Goal: Transaction & Acquisition: Book appointment/travel/reservation

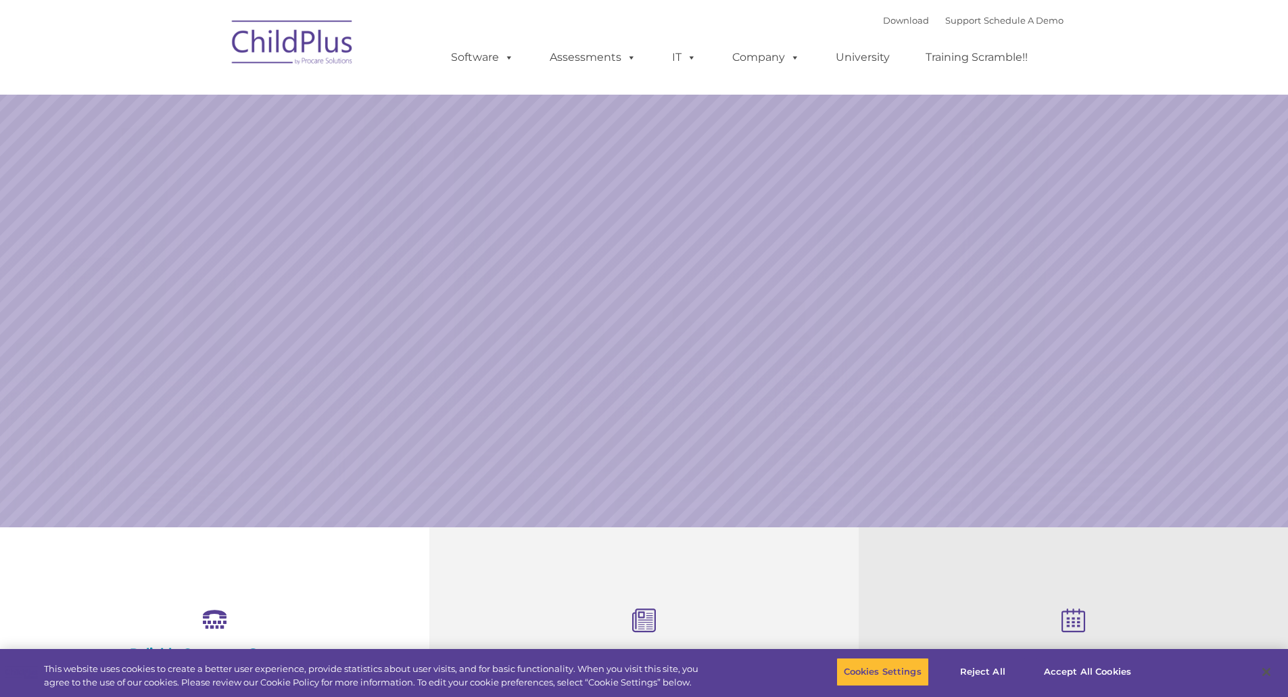
select select "MEDIUM"
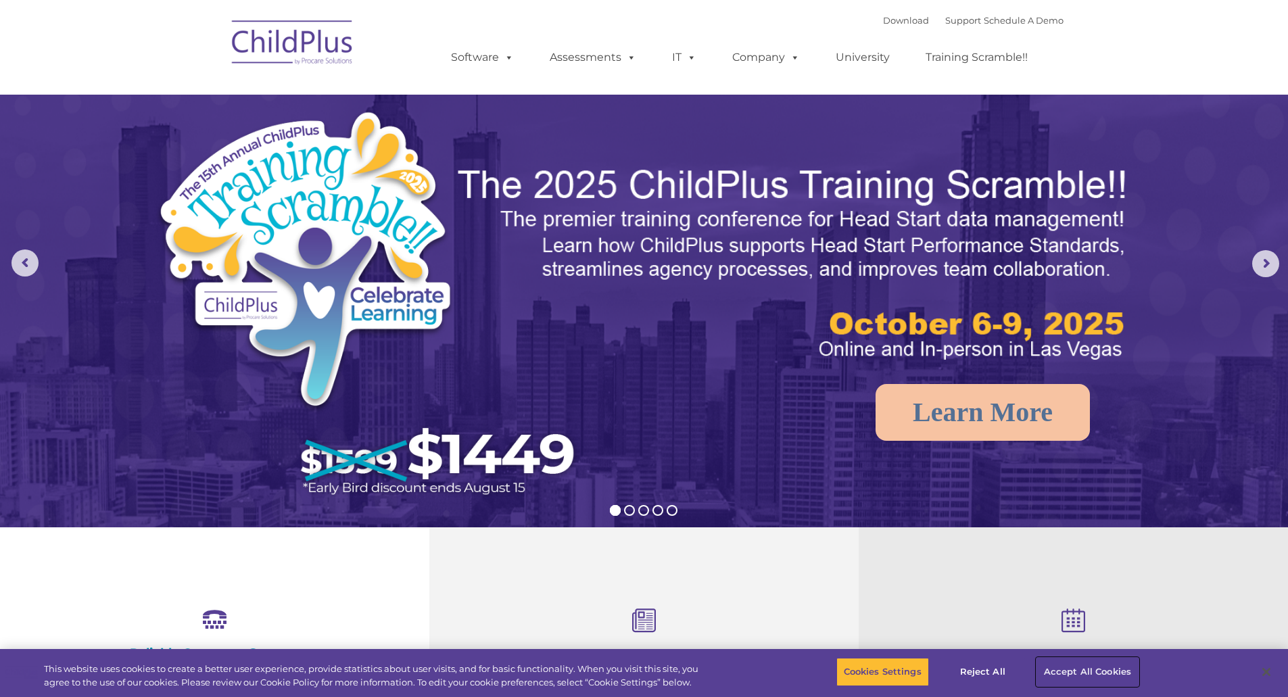
click at [1096, 675] on button "Accept All Cookies" at bounding box center [1087, 672] width 102 height 28
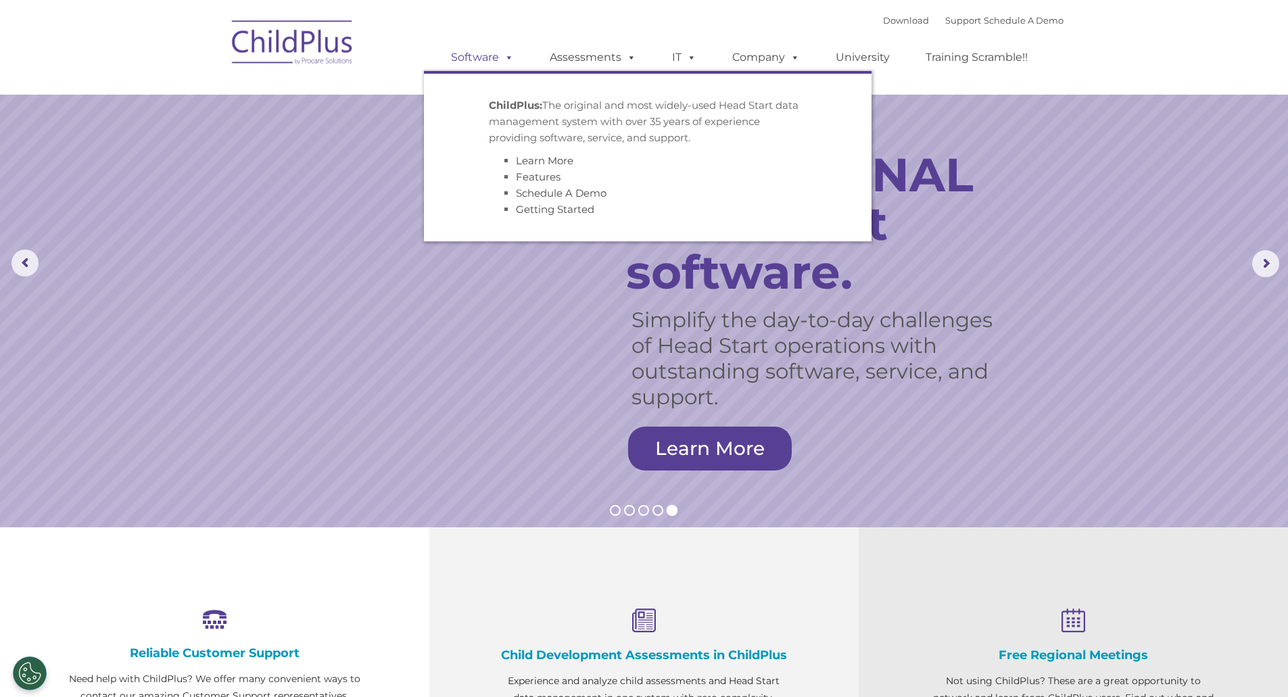
click at [510, 60] on span at bounding box center [506, 57] width 15 height 13
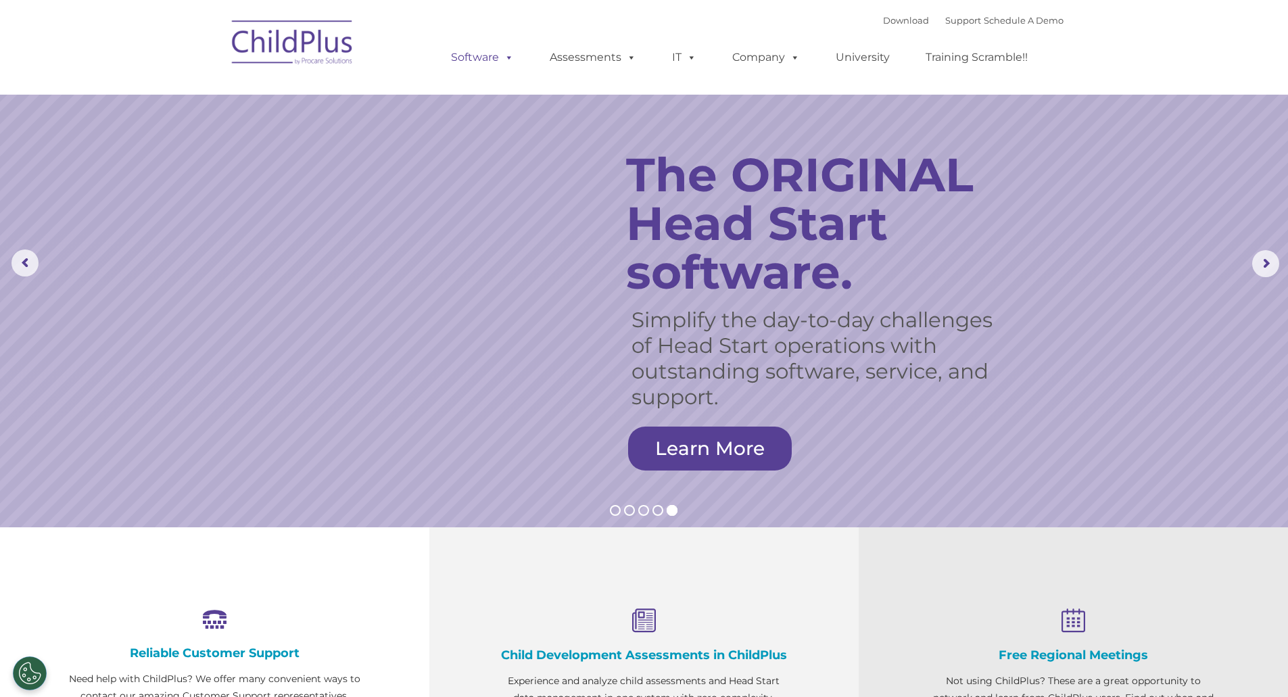
click at [510, 60] on span at bounding box center [506, 57] width 15 height 13
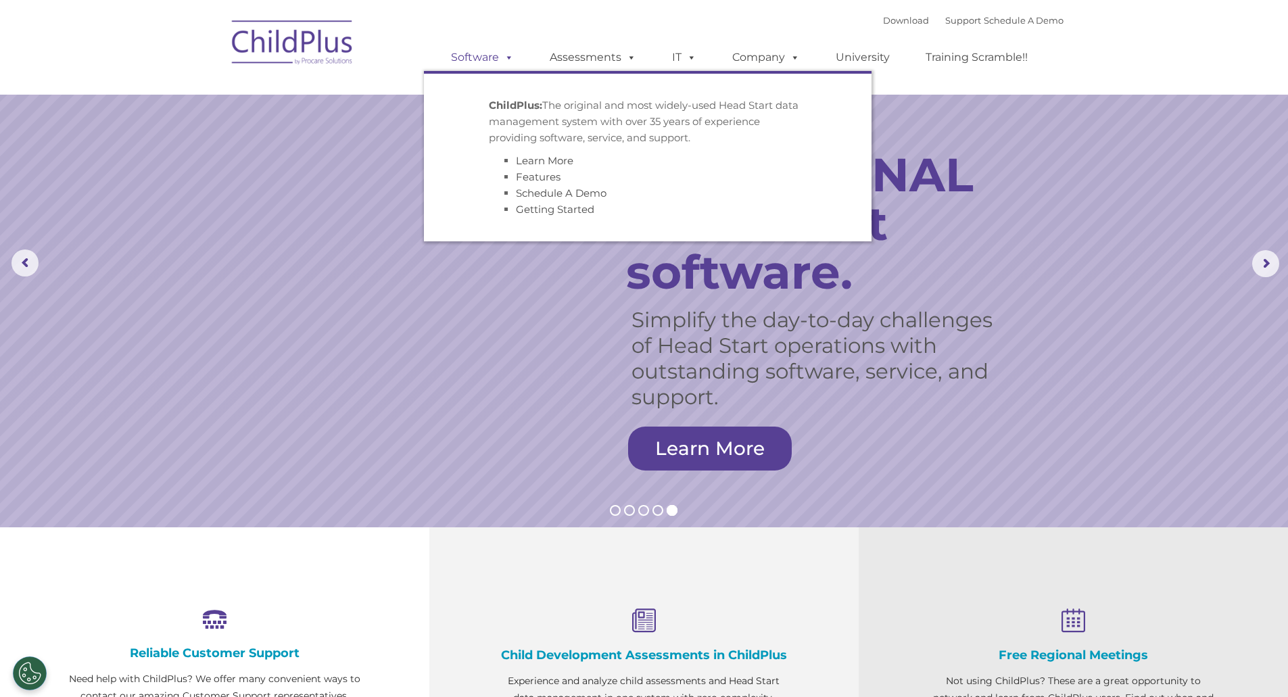
click at [466, 55] on link "Software" at bounding box center [482, 57] width 90 height 27
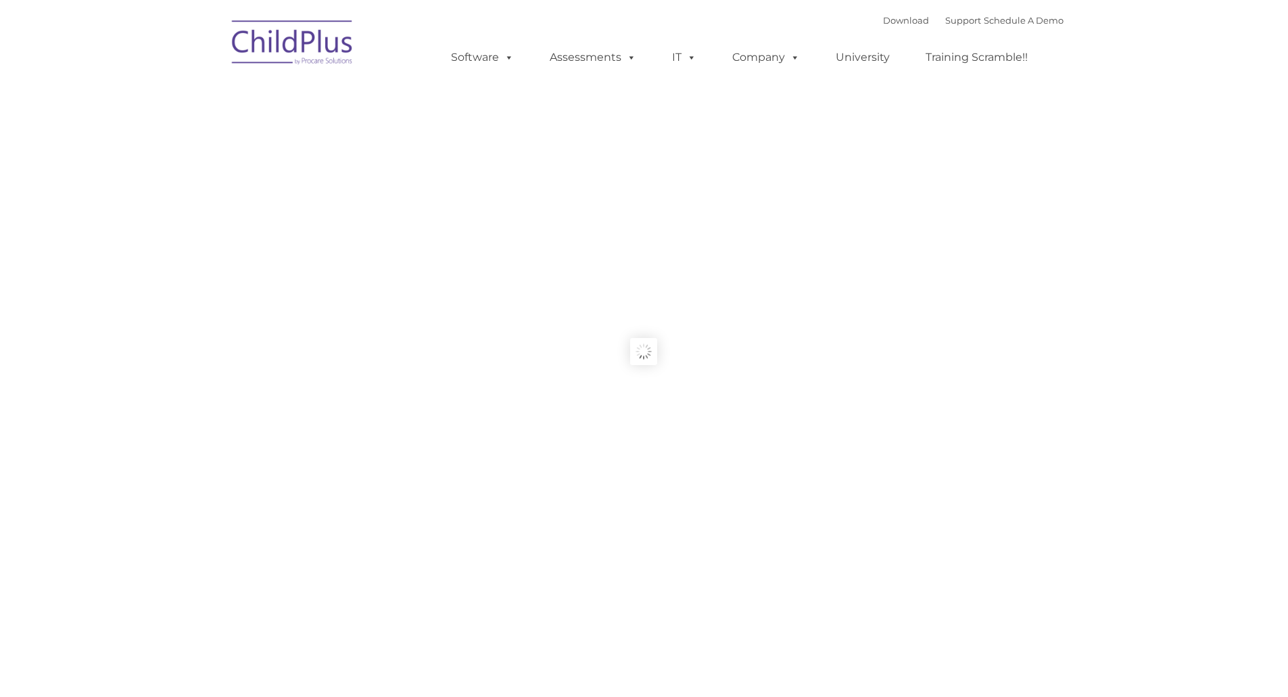
type input ""
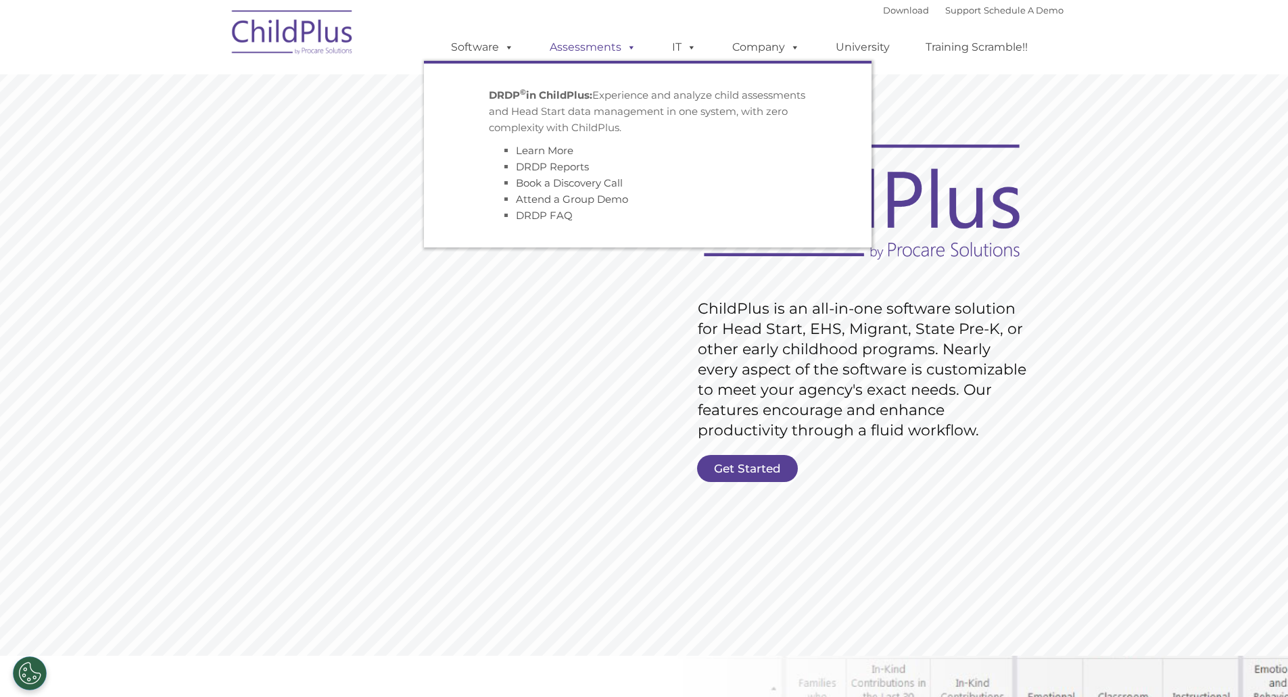
click at [631, 46] on span at bounding box center [628, 47] width 15 height 13
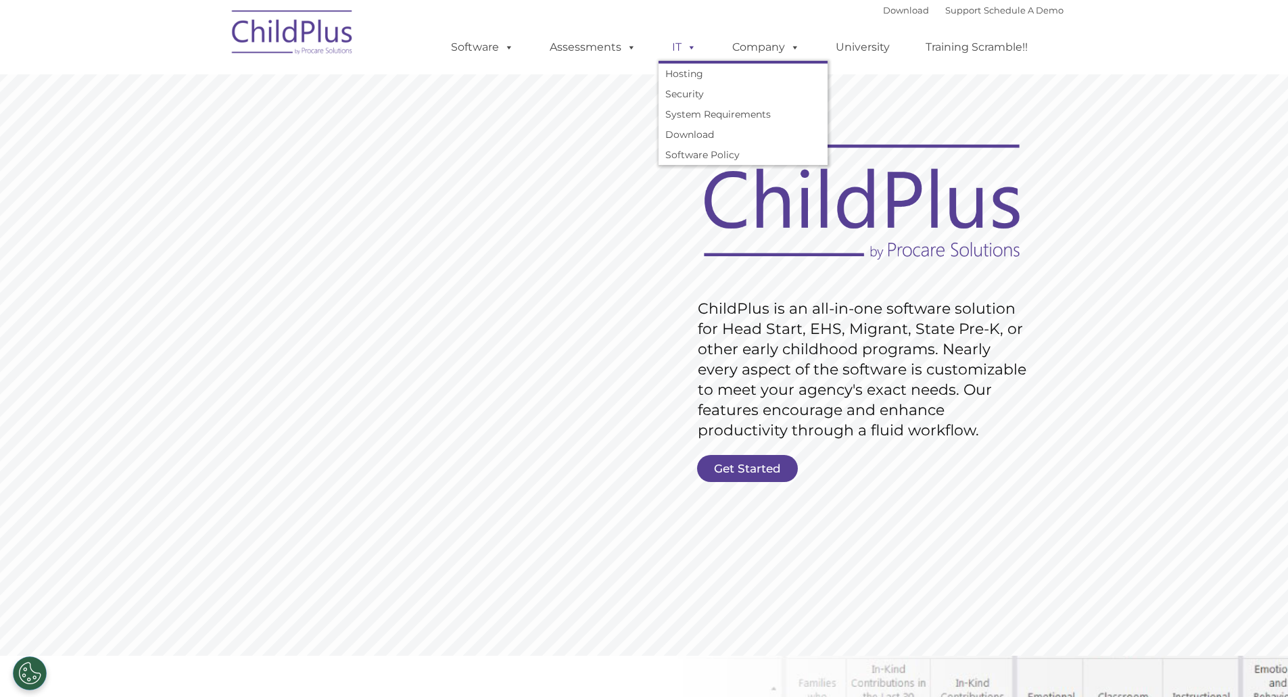
click at [691, 46] on span at bounding box center [688, 47] width 15 height 13
click at [692, 46] on span at bounding box center [688, 47] width 15 height 13
click at [287, 41] on img at bounding box center [292, 35] width 135 height 68
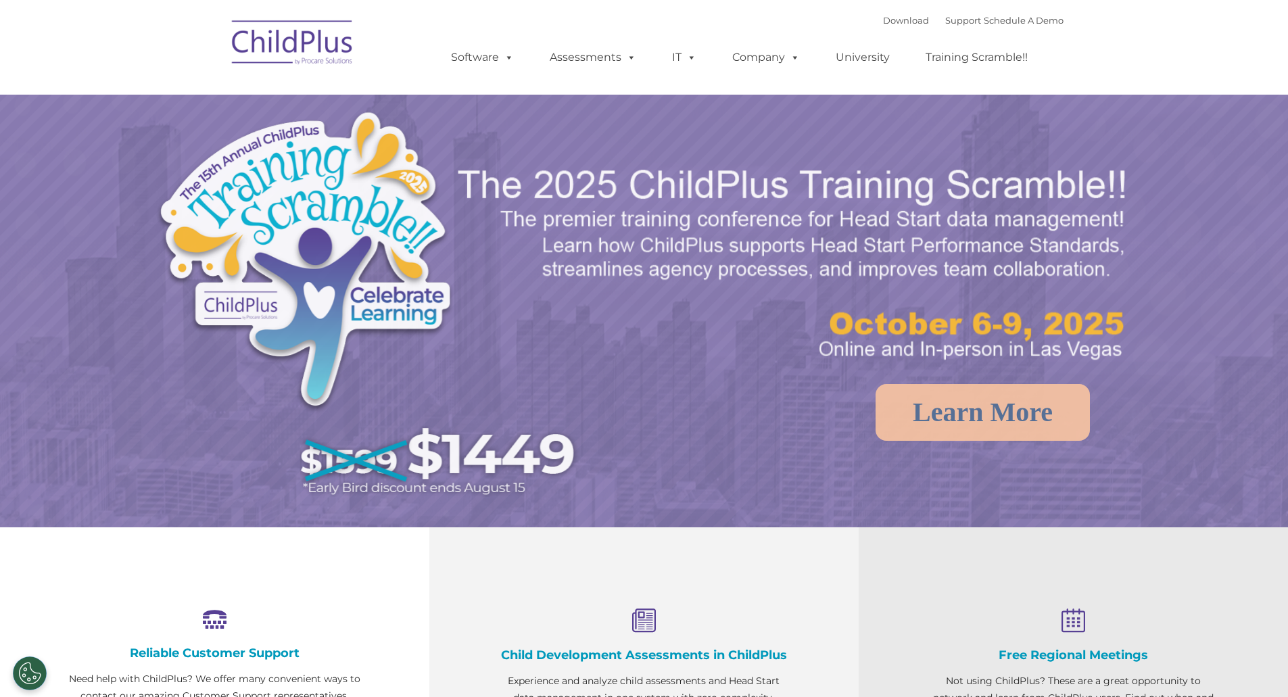
select select "MEDIUM"
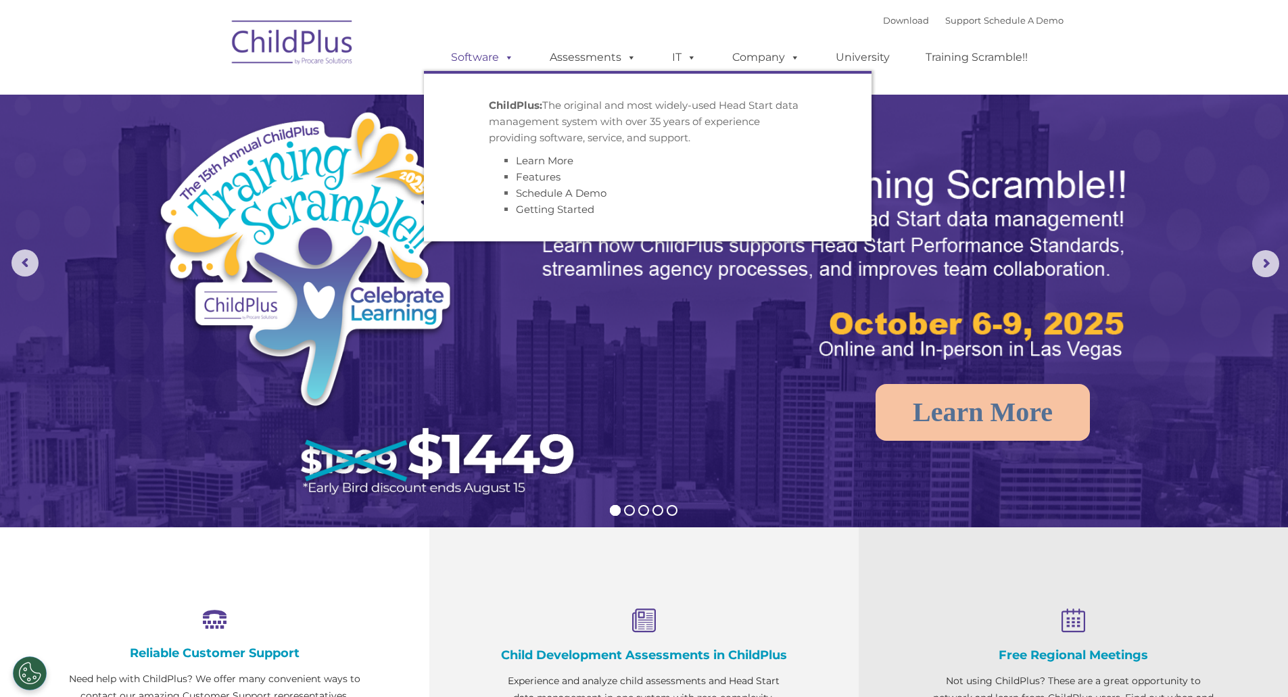
click at [512, 58] on span at bounding box center [506, 57] width 15 height 13
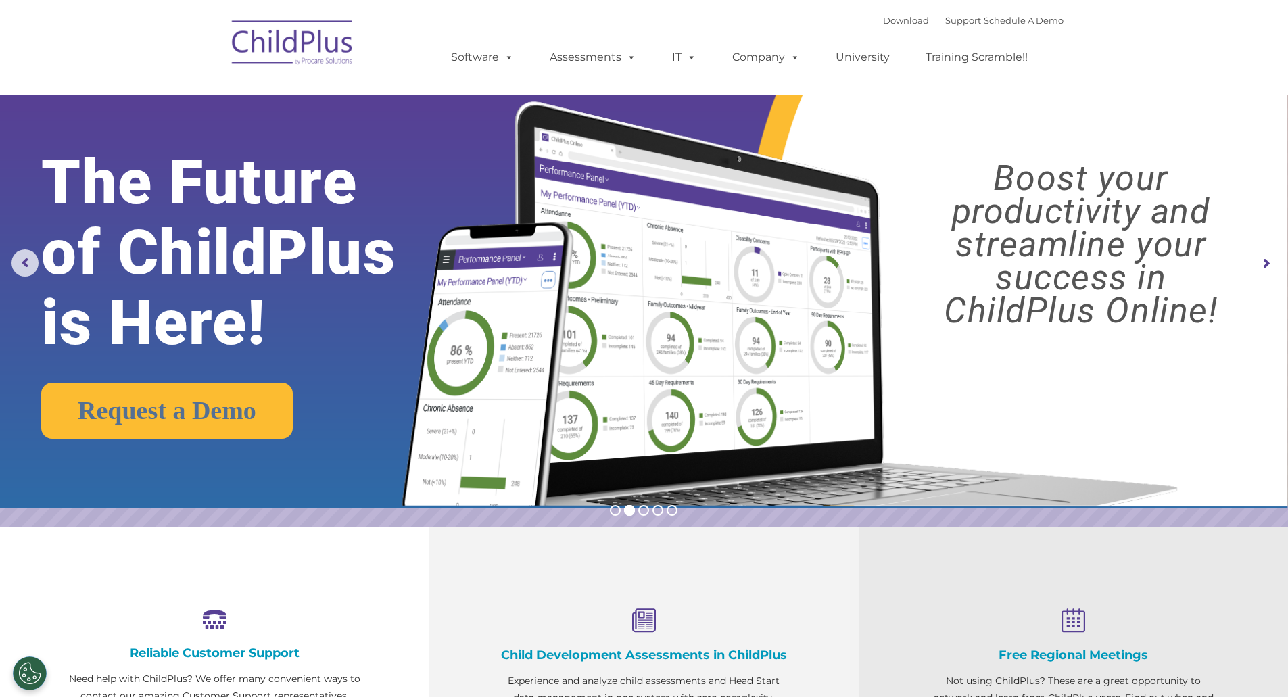
click at [159, 53] on nav "Download Support | Schedule A Demo  MENU MENU Software ChildPlus: The original…" at bounding box center [644, 47] width 1288 height 95
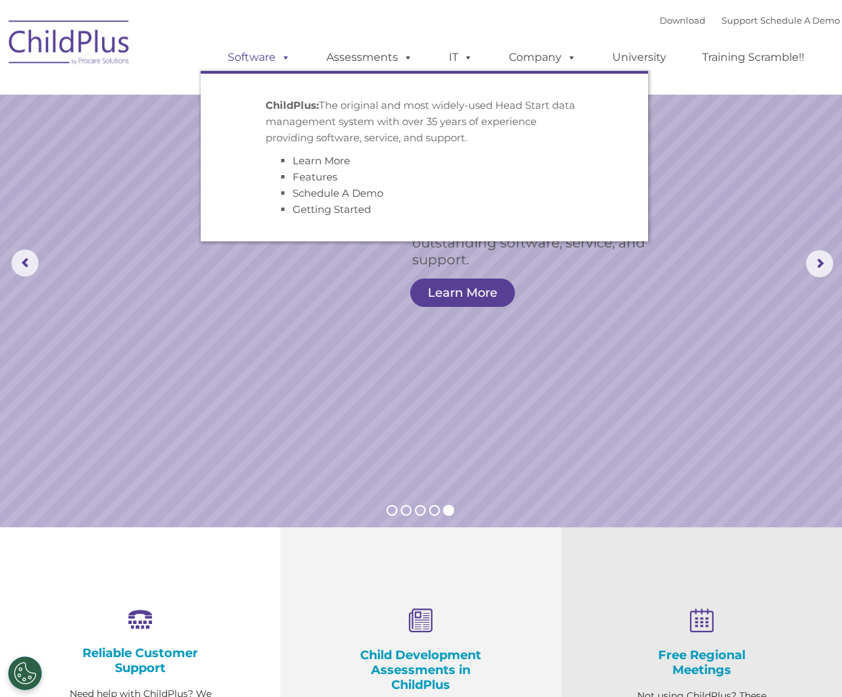
click at [262, 54] on link "Software" at bounding box center [259, 57] width 90 height 27
click at [286, 59] on span at bounding box center [283, 57] width 15 height 13
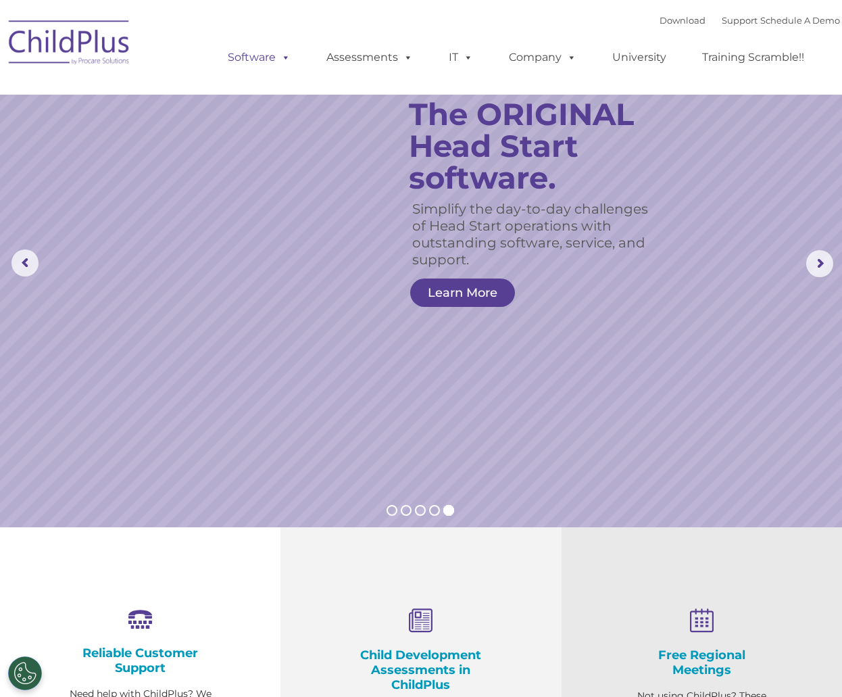
click at [287, 57] on span at bounding box center [283, 57] width 15 height 13
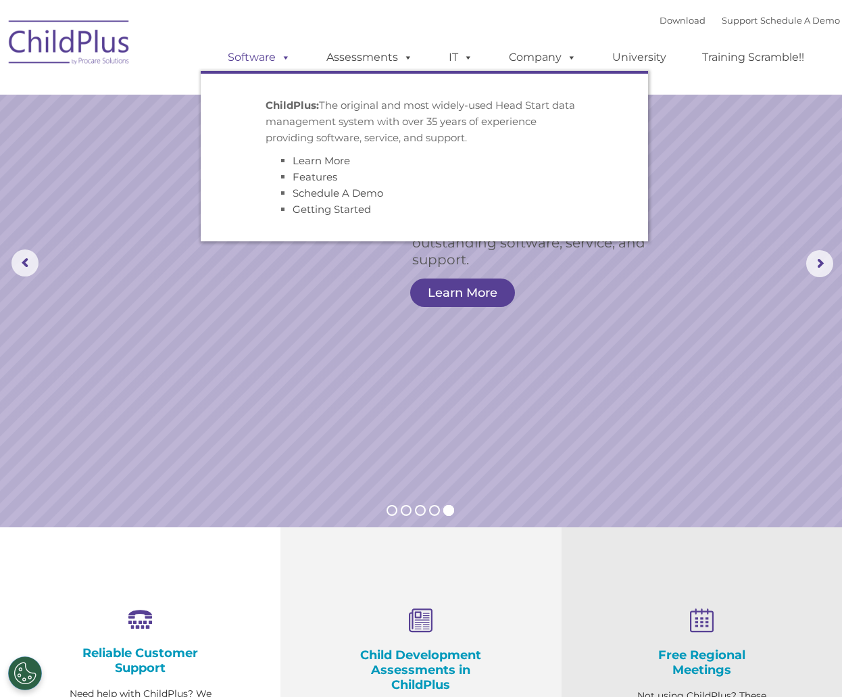
click at [289, 57] on span at bounding box center [283, 57] width 15 height 13
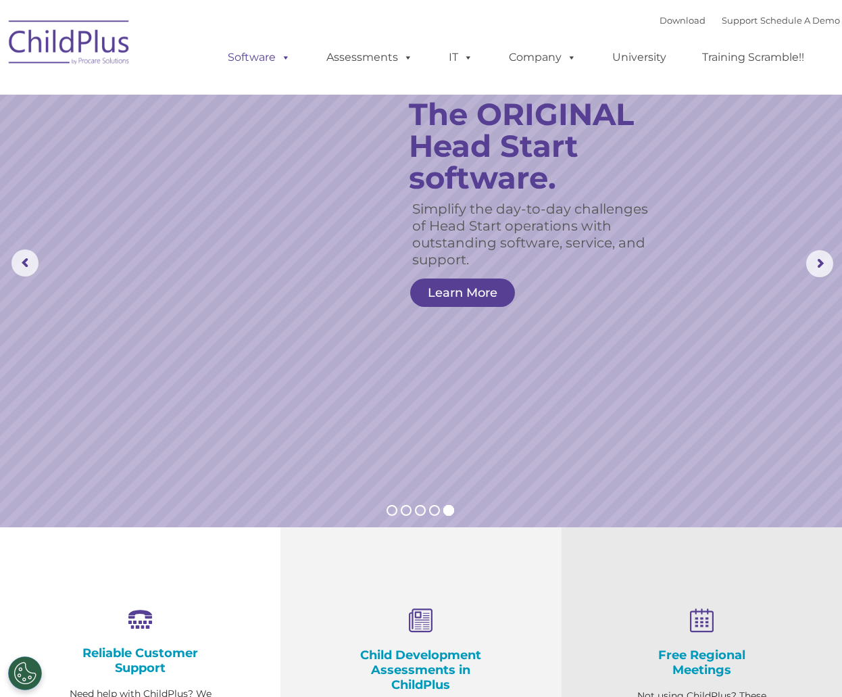
click at [289, 57] on span at bounding box center [283, 57] width 15 height 13
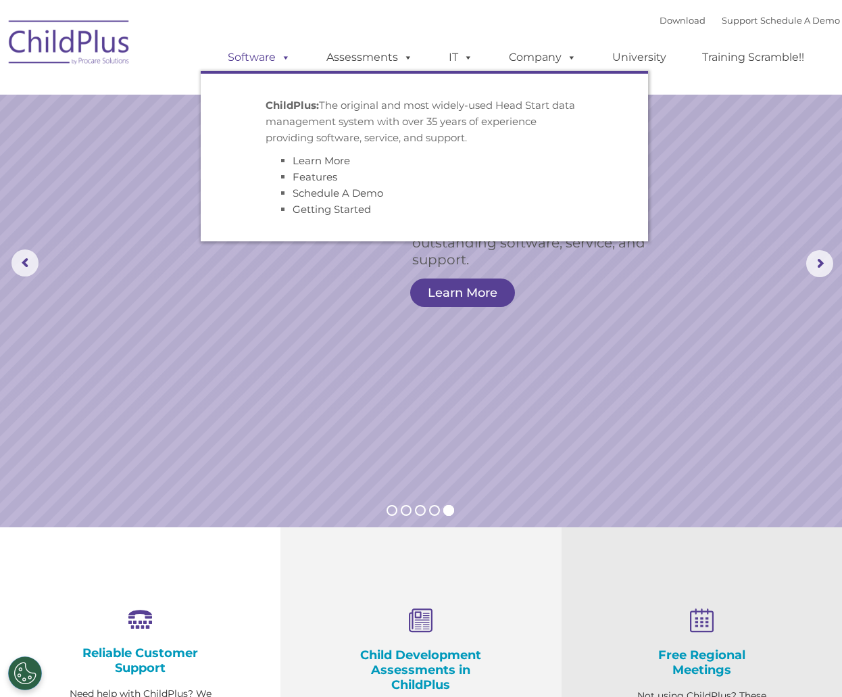
click at [287, 63] on span at bounding box center [283, 57] width 15 height 13
click at [289, 57] on span at bounding box center [283, 57] width 15 height 13
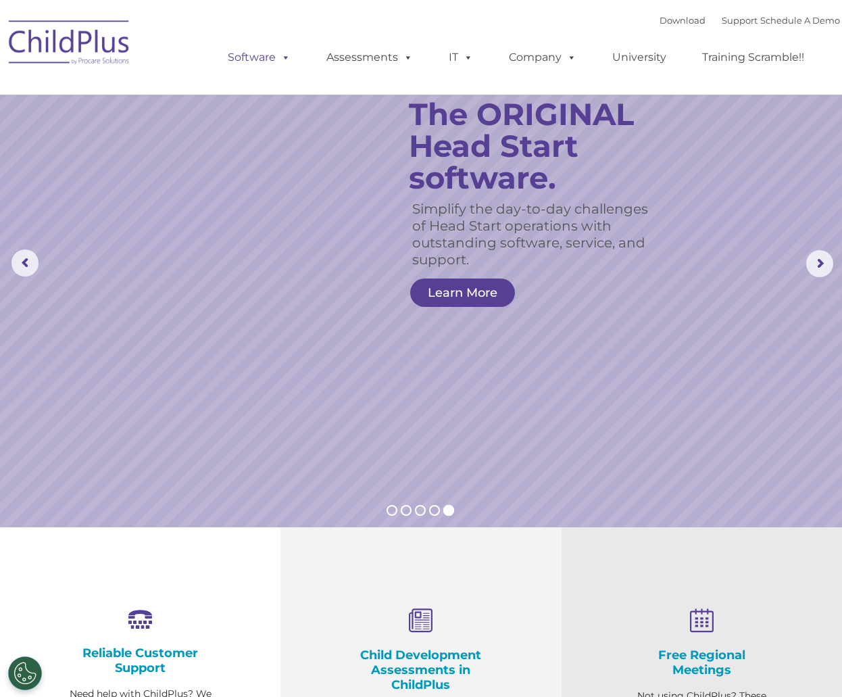
click at [289, 57] on span at bounding box center [283, 57] width 15 height 13
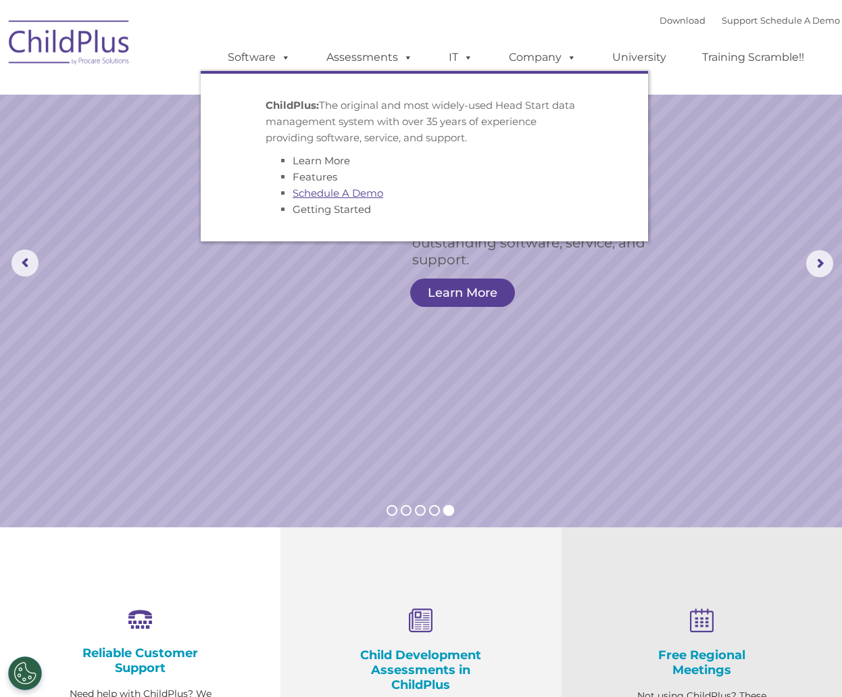
click at [312, 191] on link "Schedule A Demo" at bounding box center [338, 193] width 91 height 13
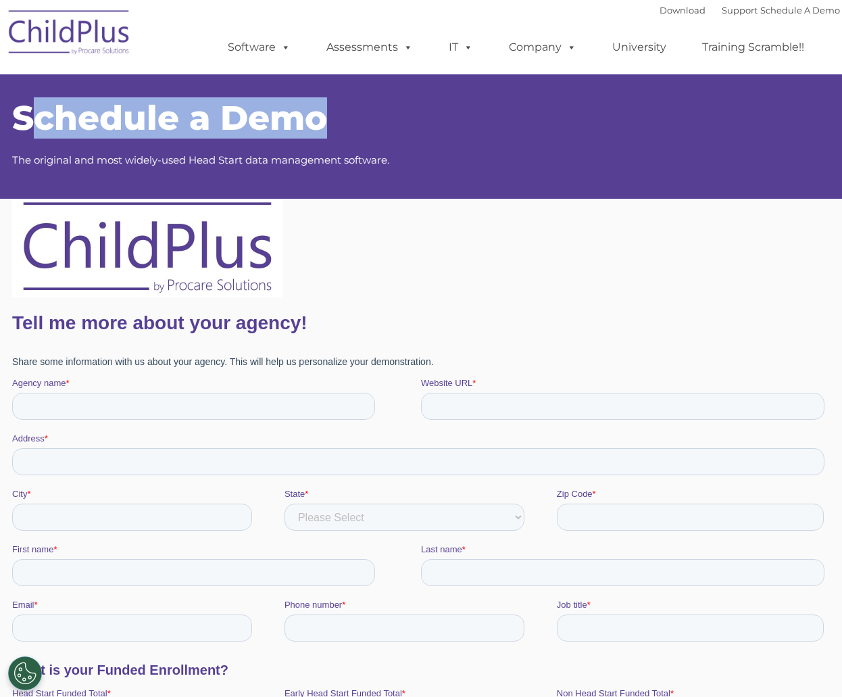
drag, startPoint x: 364, startPoint y: 120, endPoint x: 26, endPoint y: 120, distance: 337.3
click at [26, 120] on h1 "Schedule a Demo" at bounding box center [421, 118] width 818 height 34
click at [356, 113] on h1 "Schedule a Demo" at bounding box center [421, 118] width 818 height 34
